Goal: Task Accomplishment & Management: Complete application form

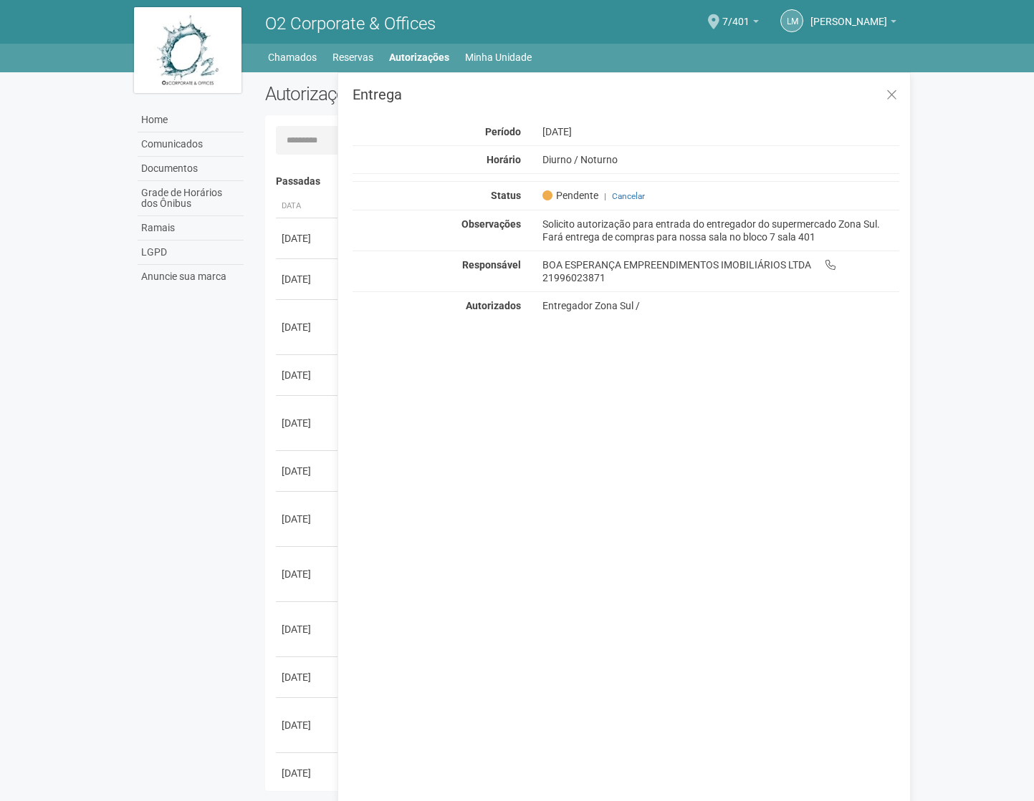
scroll to position [22, 0]
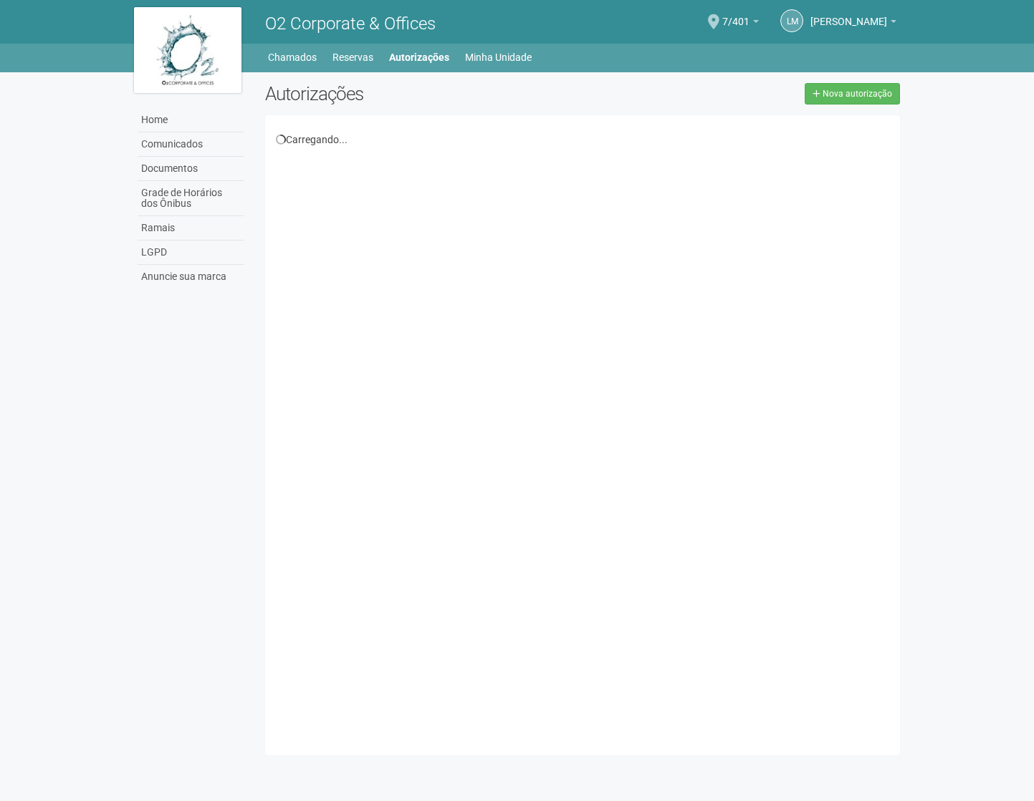
scroll to position [22, 0]
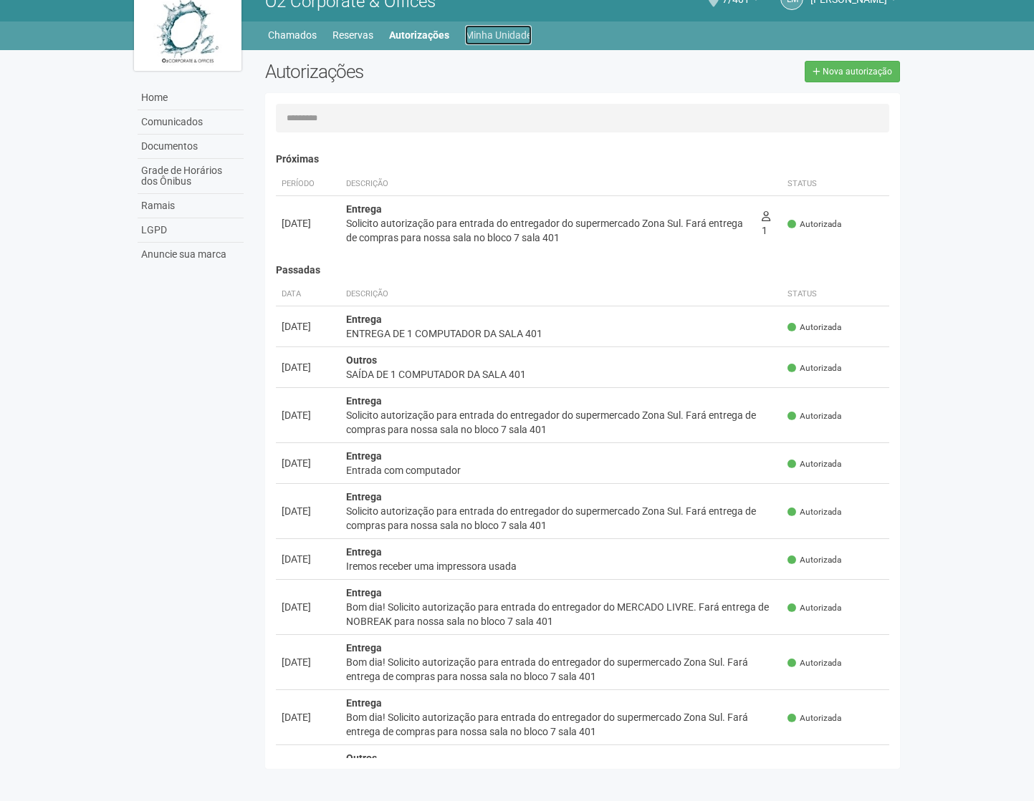
click at [478, 32] on link "Minha Unidade" at bounding box center [498, 35] width 67 height 20
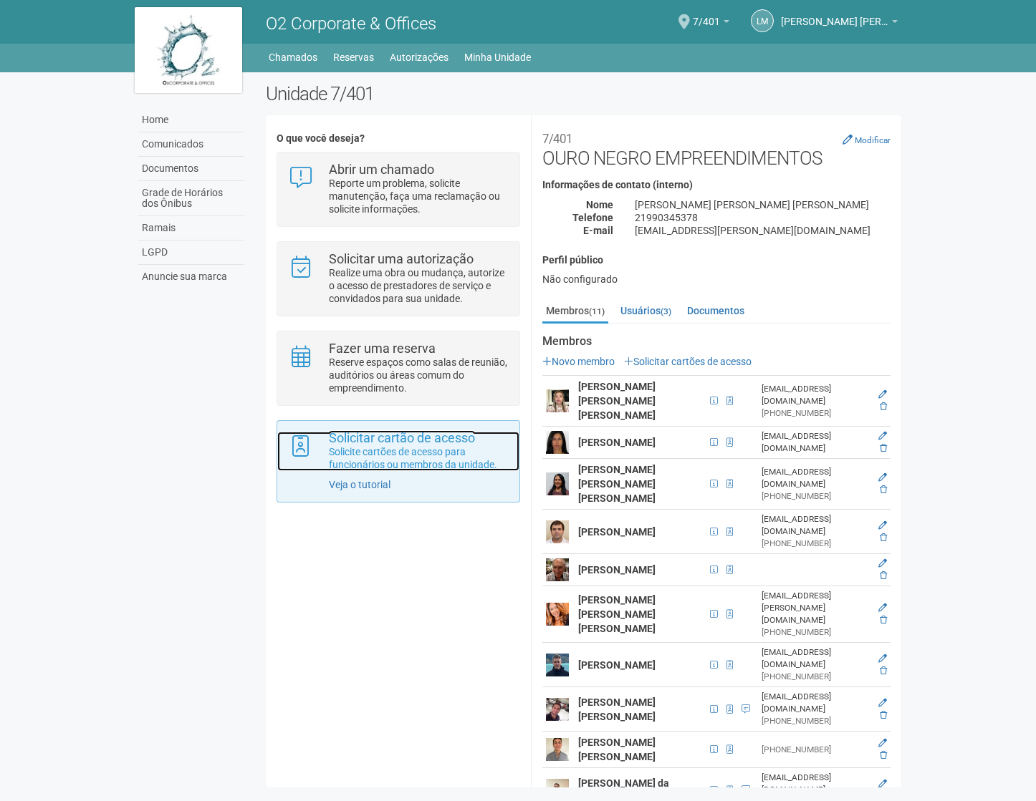
click at [385, 454] on p "Solicite cartões de acesso para funcionários ou membros da unidade." at bounding box center [419, 459] width 180 height 26
